Goal: Information Seeking & Learning: Find specific fact

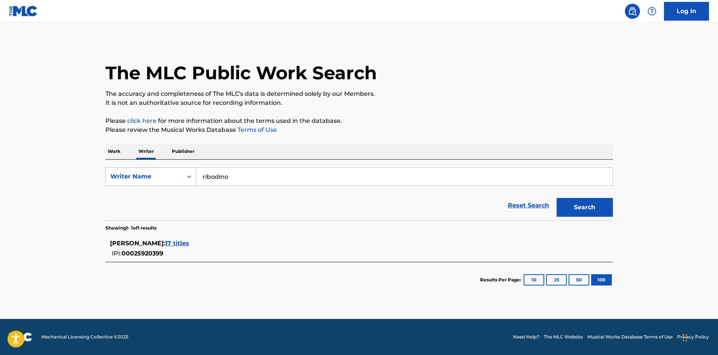
drag, startPoint x: 278, startPoint y: 173, endPoint x: 114, endPoint y: 179, distance: 164.6
click at [114, 179] on div "SearchWithCriteria215e77bb-c2cd-4ab3-b36b-f91f536460ba Writer Name [PERSON_NAME]" at bounding box center [360, 176] width 508 height 19
type input "moroni"
click at [557, 198] on button "Search" at bounding box center [585, 207] width 56 height 19
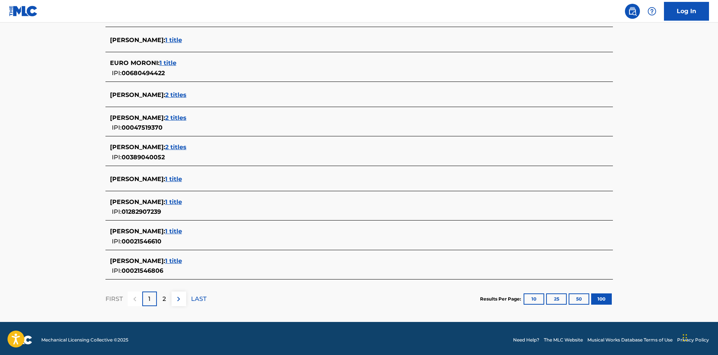
scroll to position [2765, 0]
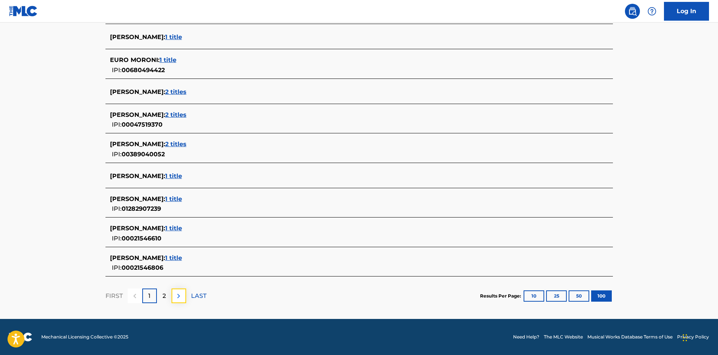
click at [174, 299] on img at bounding box center [178, 295] width 9 height 9
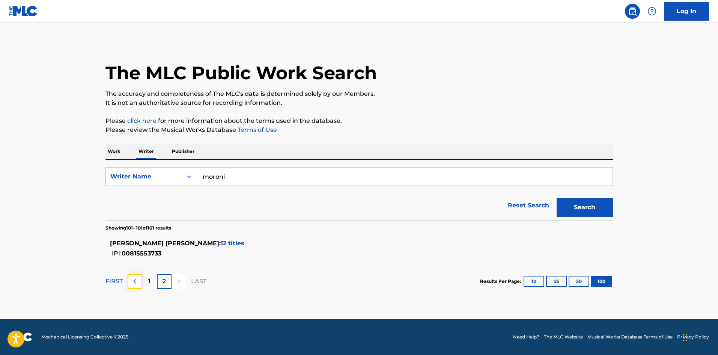
click at [132, 279] on img at bounding box center [134, 281] width 9 height 9
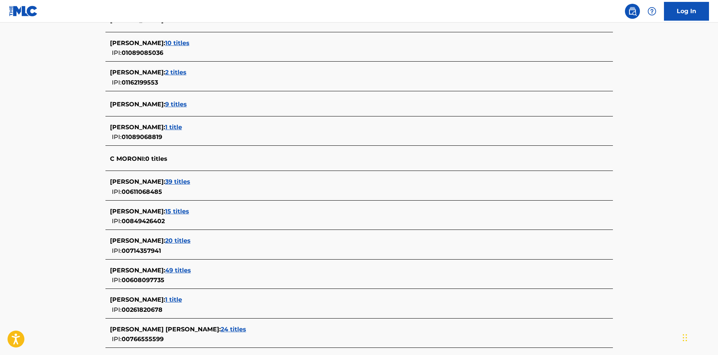
scroll to position [1352, 0]
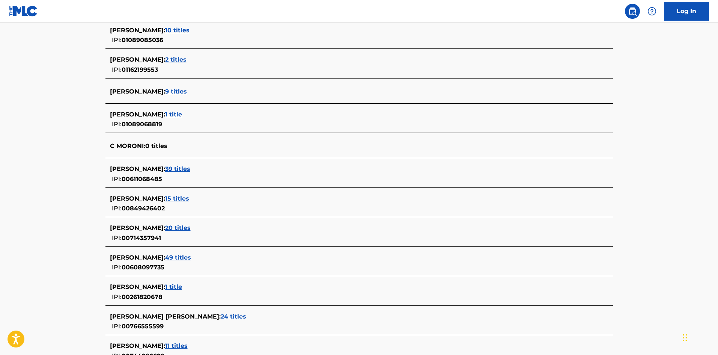
click at [183, 226] on span "20 titles" at bounding box center [178, 227] width 26 height 7
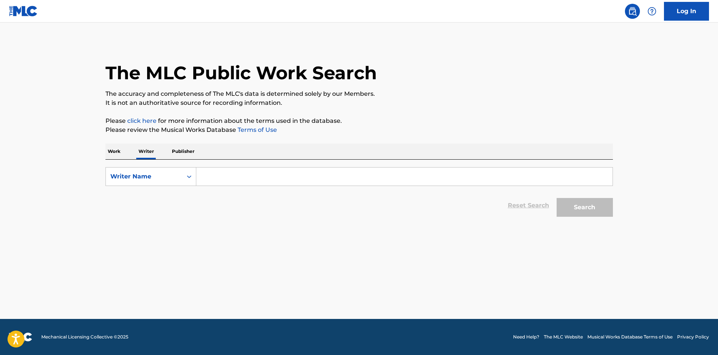
click at [222, 181] on input "Search Form" at bounding box center [404, 176] width 416 height 18
type input "moroni"
click at [557, 198] on button "Search" at bounding box center [585, 207] width 56 height 19
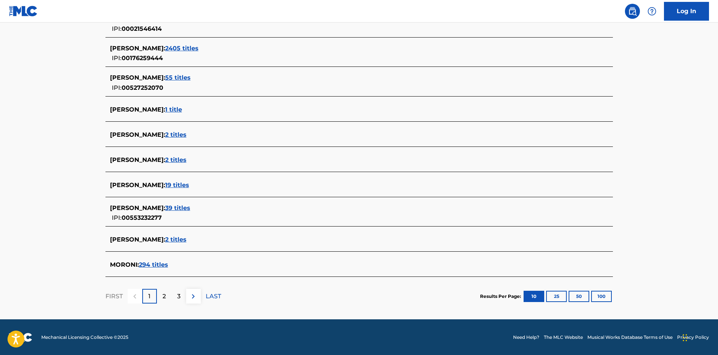
scroll to position [225, 0]
click at [612, 298] on section "Results Per Page: 10 25 50 100" at bounding box center [546, 295] width 133 height 11
click at [612, 298] on button "100" at bounding box center [601, 295] width 21 height 11
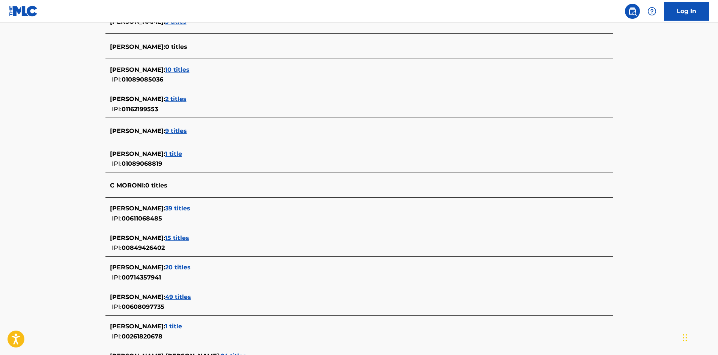
scroll to position [1314, 0]
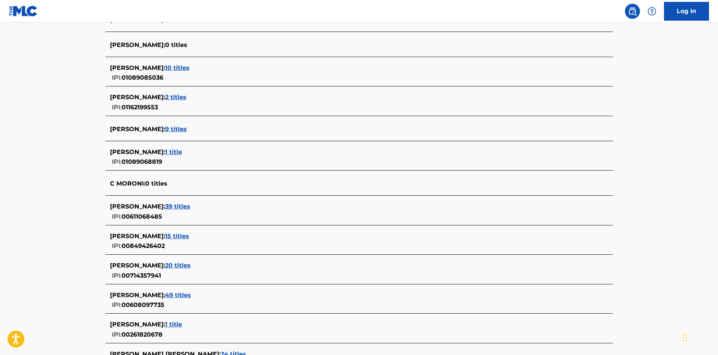
click at [178, 265] on span "20 titles" at bounding box center [178, 265] width 26 height 7
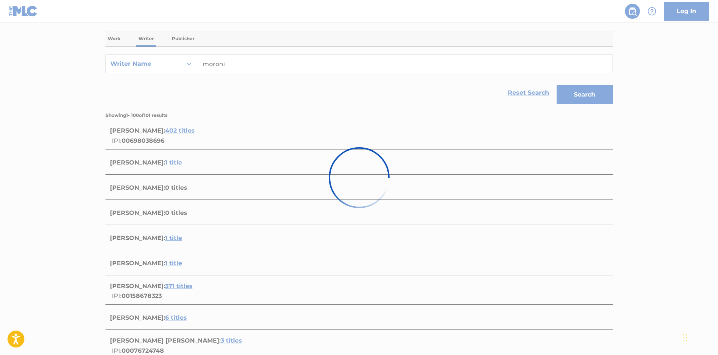
scroll to position [0, 0]
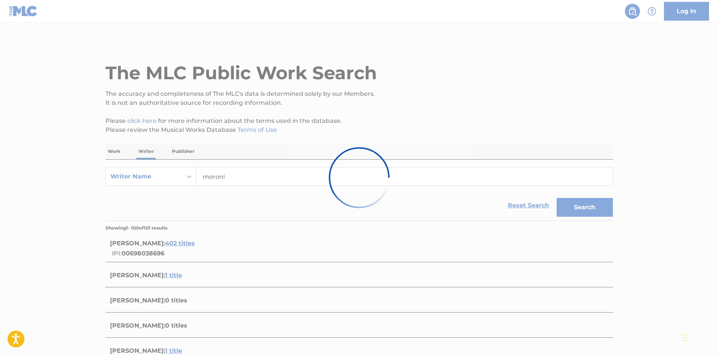
click at [130, 259] on div at bounding box center [359, 177] width 718 height 355
click at [595, 202] on div at bounding box center [359, 177] width 718 height 355
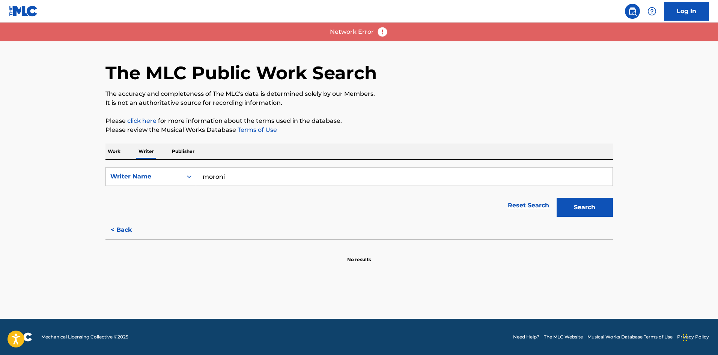
click at [239, 69] on h1 "The MLC Public Work Search" at bounding box center [241, 73] width 271 height 23
click at [243, 175] on input "moroni" at bounding box center [404, 176] width 416 height 18
click at [602, 211] on button "Search" at bounding box center [585, 207] width 56 height 19
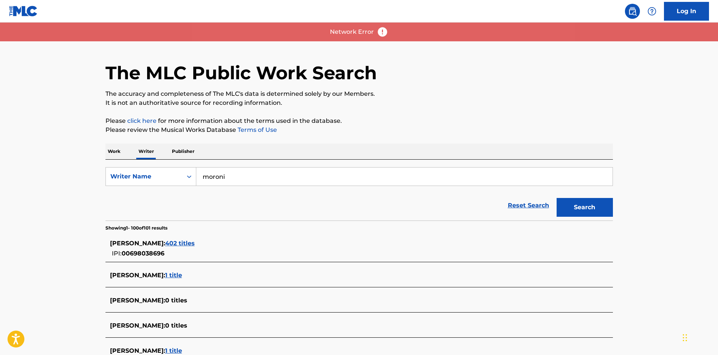
click at [381, 33] on img at bounding box center [382, 31] width 11 height 11
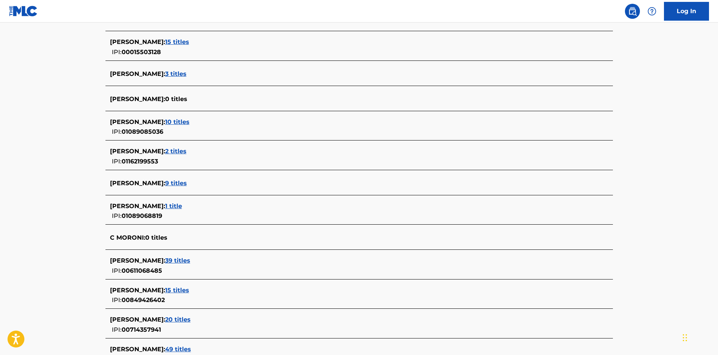
scroll to position [1277, 0]
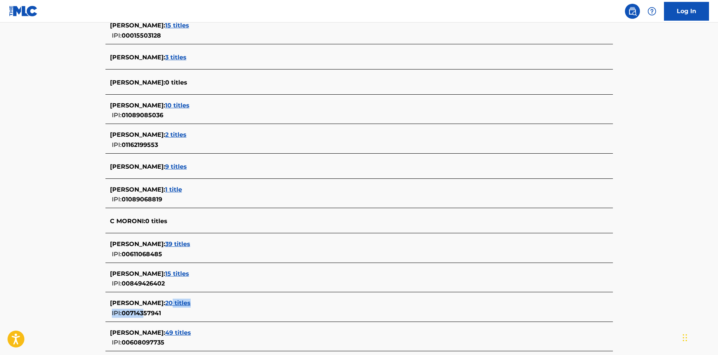
drag, startPoint x: 177, startPoint y: 304, endPoint x: 145, endPoint y: 308, distance: 31.7
click at [145, 308] on div "[PERSON_NAME] : 20 titles IPI: 00714357941" at bounding box center [349, 307] width 479 height 19
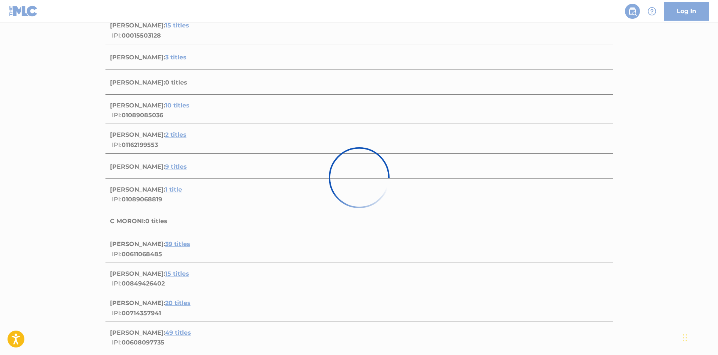
click at [142, 306] on div at bounding box center [359, 177] width 718 height 355
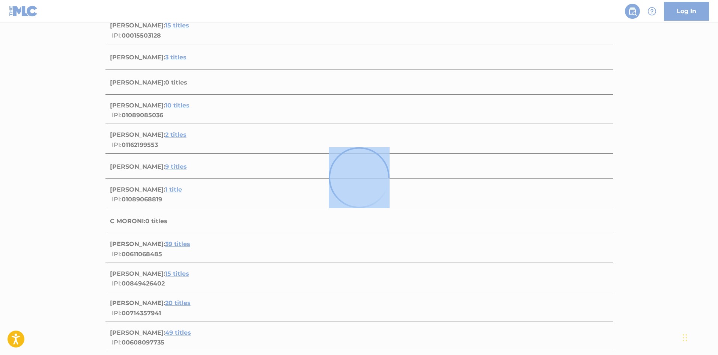
click at [142, 306] on div at bounding box center [359, 177] width 718 height 355
click at [143, 305] on div at bounding box center [359, 177] width 718 height 355
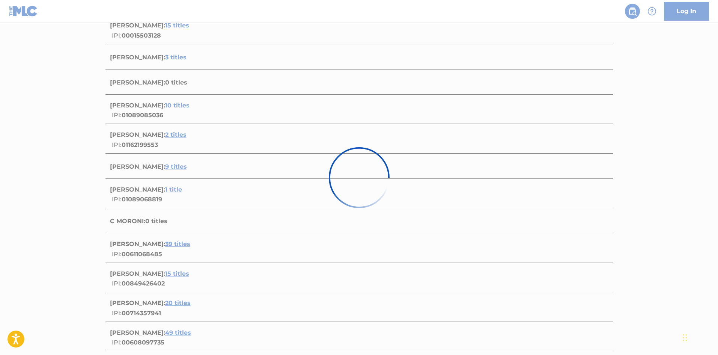
click at [143, 305] on div at bounding box center [359, 177] width 718 height 355
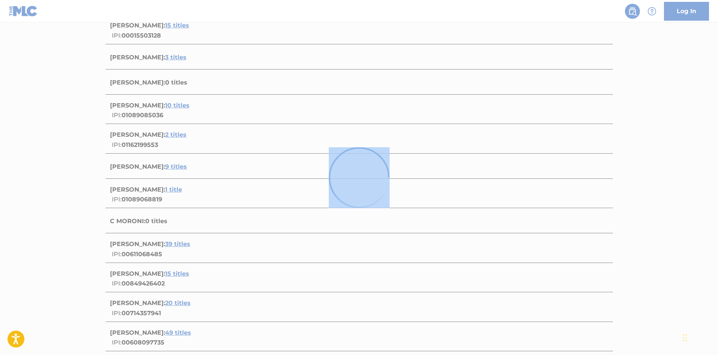
click at [143, 305] on div at bounding box center [359, 177] width 718 height 355
click at [415, 186] on div at bounding box center [359, 177] width 718 height 355
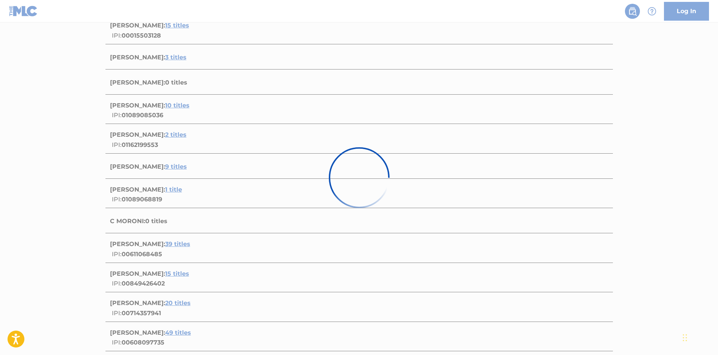
click at [686, 5] on div at bounding box center [359, 177] width 718 height 355
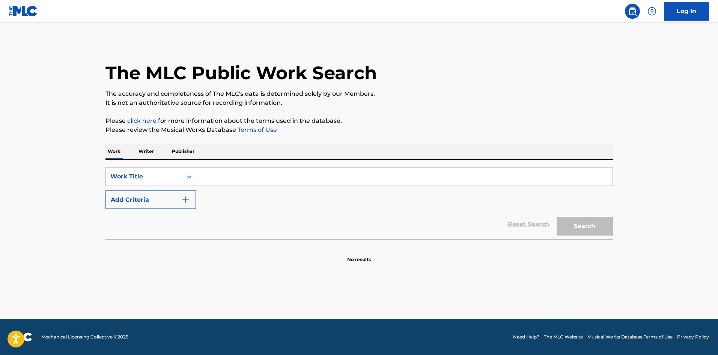
click at [158, 147] on div "Work Writer Publisher" at bounding box center [360, 151] width 508 height 16
click at [151, 151] on p "Writer" at bounding box center [146, 151] width 20 height 16
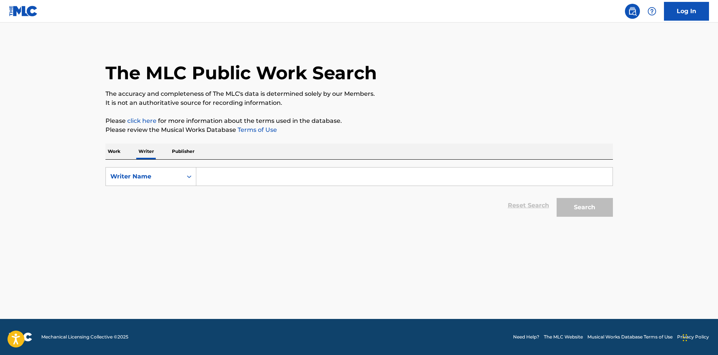
click at [223, 181] on input "Search Form" at bounding box center [404, 176] width 416 height 18
type input "moroni agustin"
click at [557, 198] on button "Search" at bounding box center [585, 207] width 56 height 19
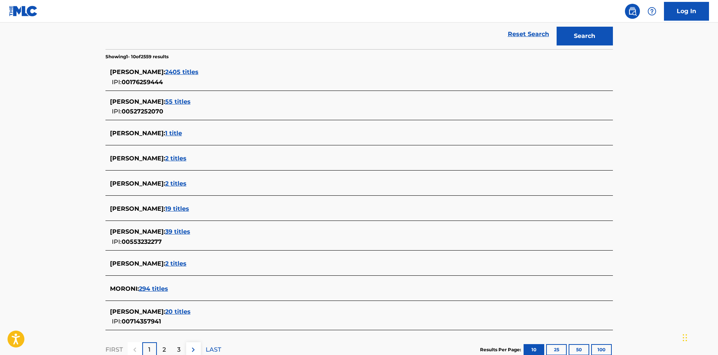
scroll to position [188, 0]
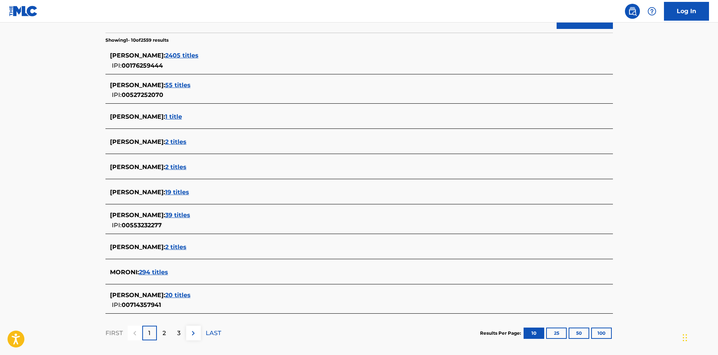
click at [244, 304] on div "[PERSON_NAME] : 20 titles IPI: 00714357941" at bounding box center [349, 300] width 479 height 19
